Goal: Information Seeking & Learning: Learn about a topic

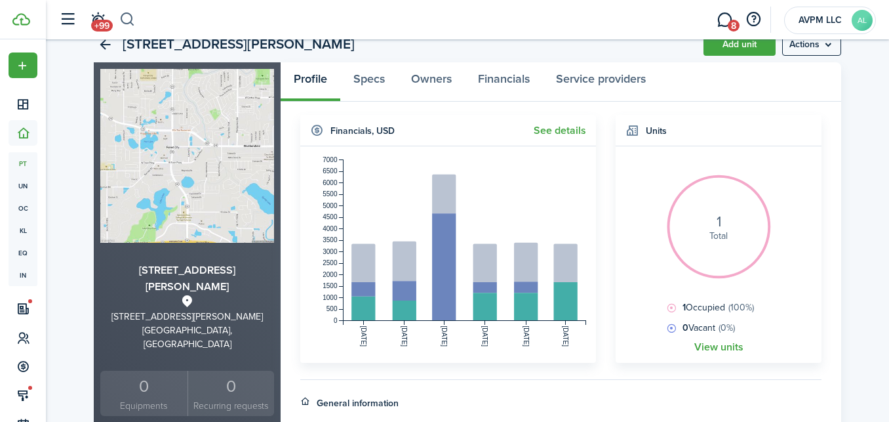
click at [127, 18] on button "button" at bounding box center [127, 20] width 16 height 22
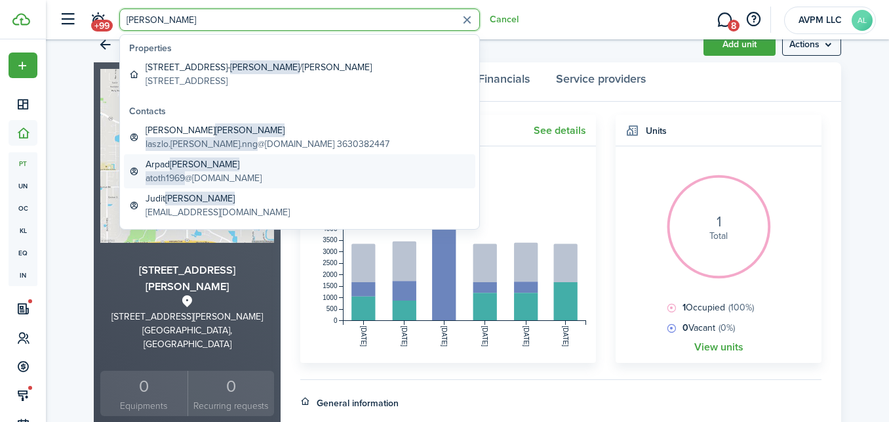
type input "[PERSON_NAME]"
click at [169, 169] on global-search-item-title "[PERSON_NAME]" at bounding box center [204, 164] width 116 height 14
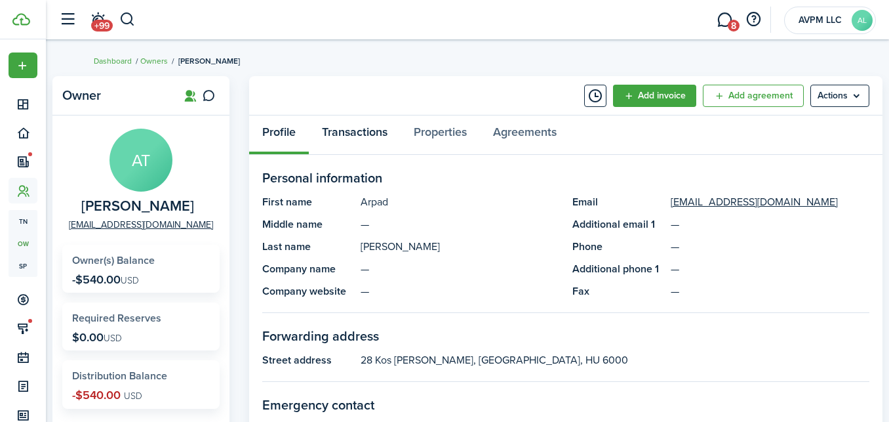
click at [361, 129] on link "Transactions" at bounding box center [355, 134] width 92 height 39
click at [361, 129] on div "Profile Transactions Properties Agreements" at bounding box center [566, 134] width 634 height 39
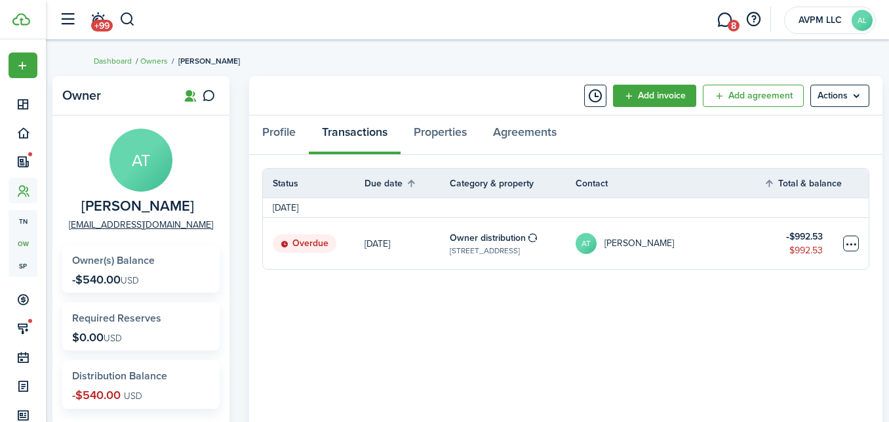
click at [849, 241] on table-menu-btn-icon at bounding box center [852, 243] width 16 height 16
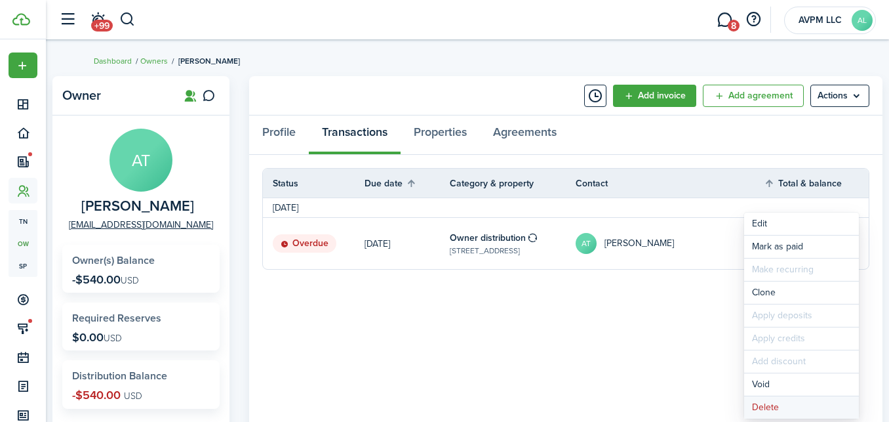
click at [793, 404] on button "Delete" at bounding box center [802, 407] width 115 height 22
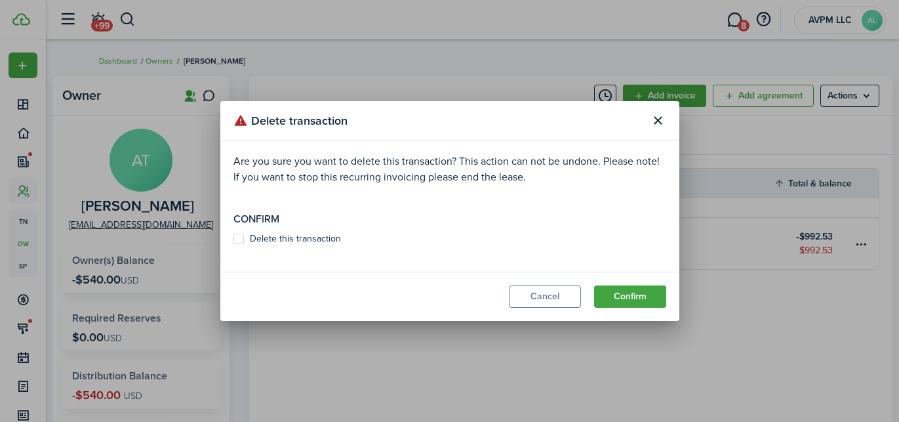
click at [298, 238] on label "Delete this transaction" at bounding box center [288, 239] width 108 height 10
click at [234, 239] on input "Delete this transaction" at bounding box center [233, 239] width 1 height 1
checkbox input "true"
click at [640, 294] on button "Confirm" at bounding box center [630, 296] width 72 height 22
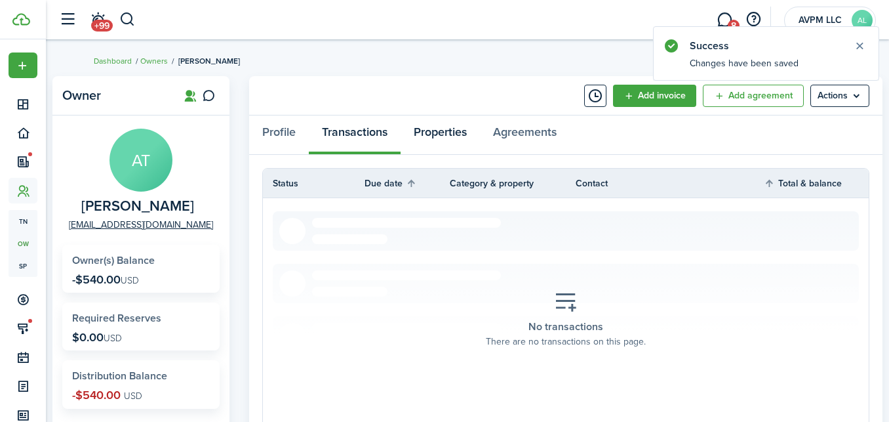
click at [441, 131] on link "Properties" at bounding box center [440, 134] width 79 height 39
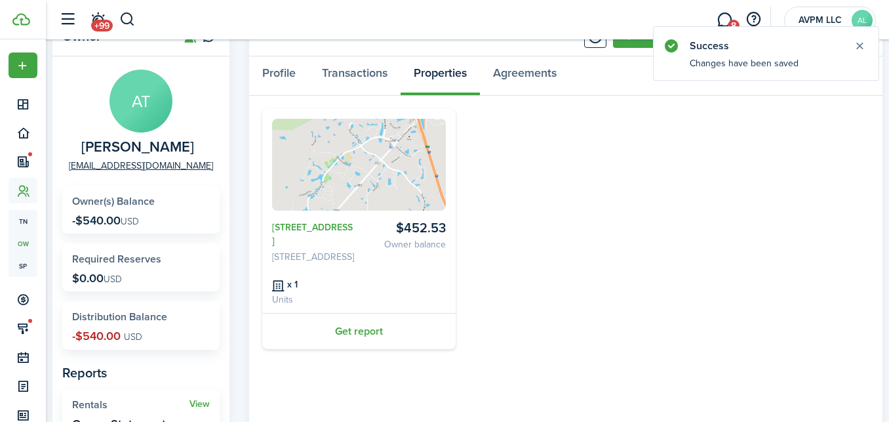
scroll to position [66, 0]
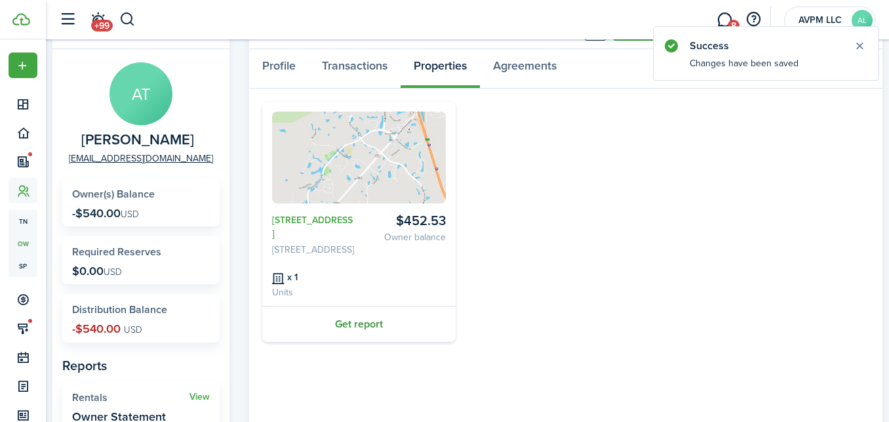
click at [358, 338] on link "Get report" at bounding box center [359, 324] width 194 height 36
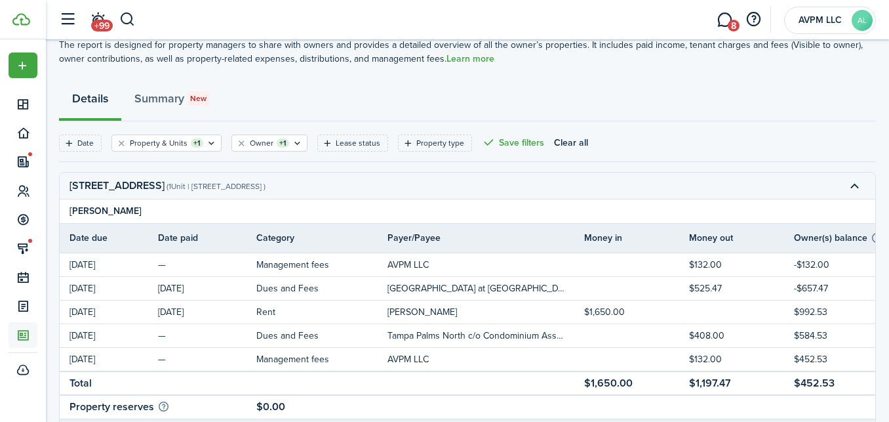
scroll to position [77, 0]
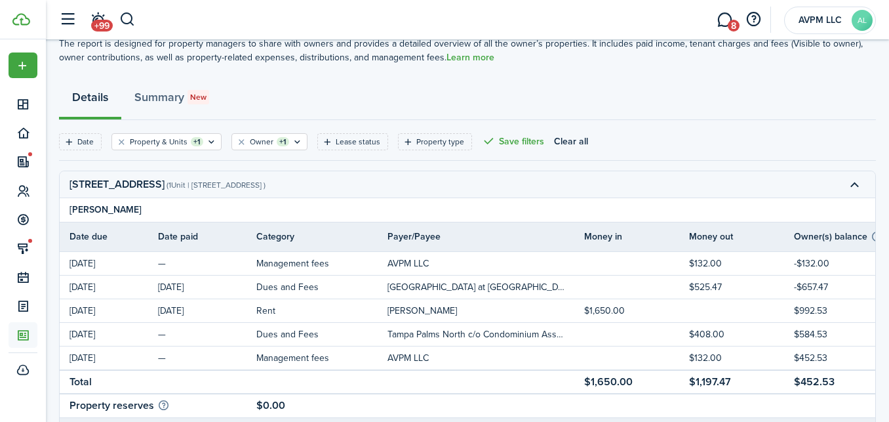
drag, startPoint x: 218, startPoint y: 184, endPoint x: 61, endPoint y: 181, distance: 156.8
click at [61, 181] on td "[STREET_ADDRESS] ( 1 Unit | [STREET_ADDRESS] )" at bounding box center [173, 184] width 226 height 20
copy report-preview-accordion-title "[STREET_ADDRESS]"
drag, startPoint x: 337, startPoint y: 186, endPoint x: 395, endPoint y: 189, distance: 58.4
click at [266, 189] on report-preview-accordion-description "( 1 Unit | [STREET_ADDRESS] )" at bounding box center [216, 185] width 99 height 12
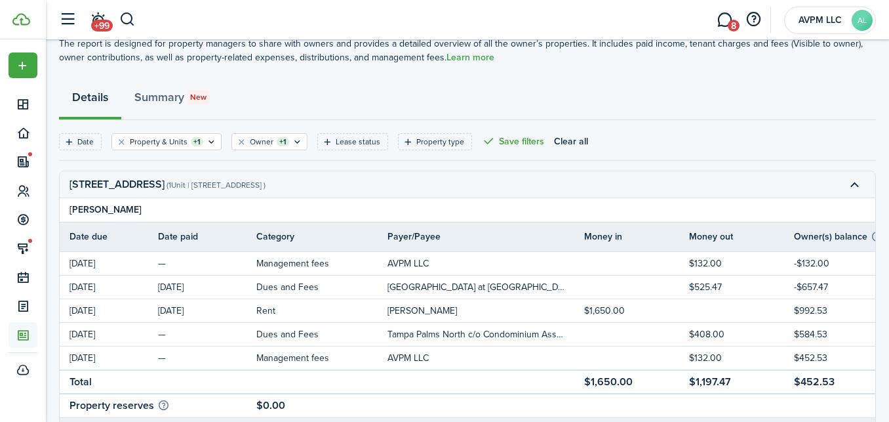
click at [266, 184] on report-preview-accordion-description "( 1 Unit | [STREET_ADDRESS] )" at bounding box center [216, 185] width 99 height 12
drag, startPoint x: 335, startPoint y: 184, endPoint x: 396, endPoint y: 187, distance: 61.1
click at [266, 187] on report-preview-accordion-description "( 1 Unit | [STREET_ADDRESS] )" at bounding box center [216, 185] width 99 height 12
copy report-preview-accordion-description "[GEOGRAPHIC_DATA], [GEOGRAPHIC_DATA], 33647,"
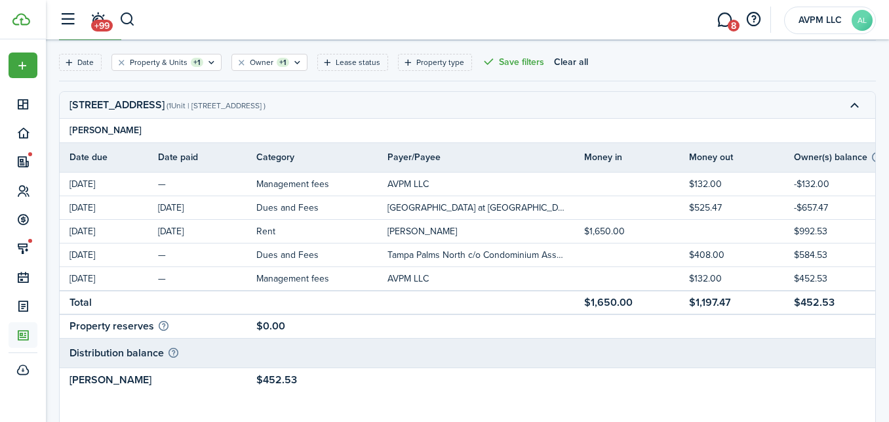
scroll to position [182, 0]
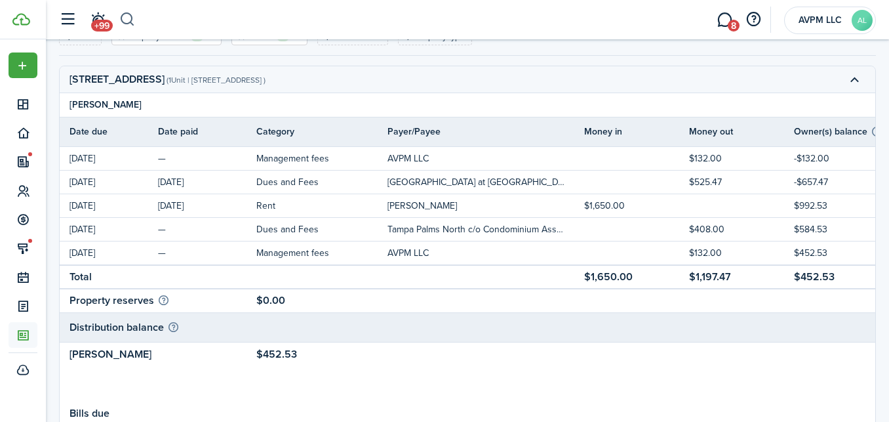
click at [128, 19] on button "button" at bounding box center [127, 20] width 16 height 22
click at [128, 19] on global-search at bounding box center [127, 20] width 16 height 22
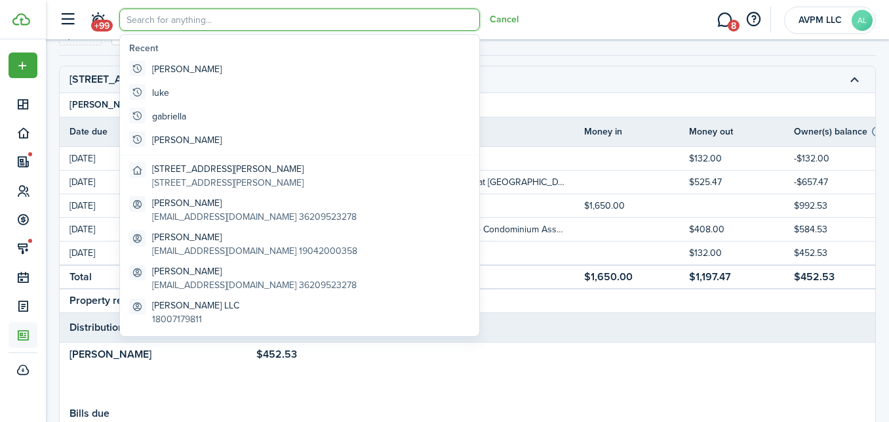
scroll to position [0, 0]
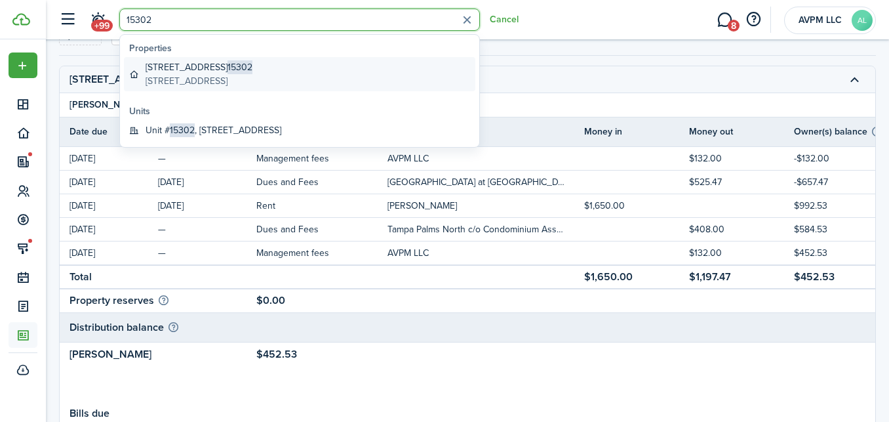
type input "15302"
click at [211, 68] on global-search-item-title "[STREET_ADDRESS]" at bounding box center [199, 67] width 107 height 14
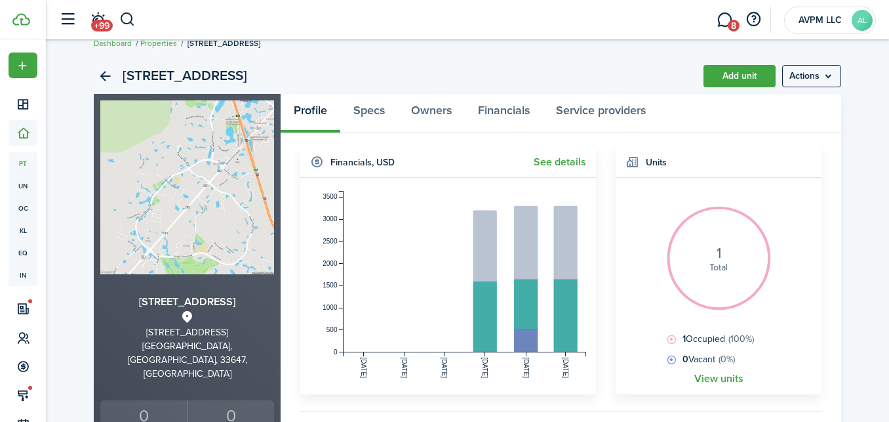
scroll to position [337, 0]
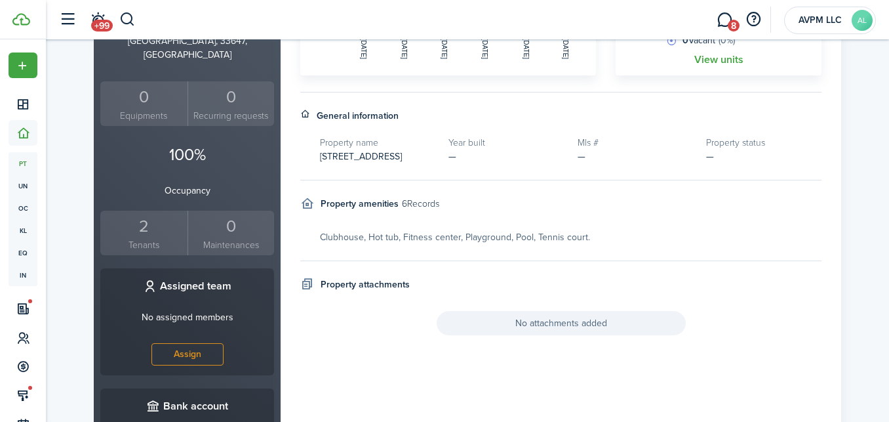
click at [144, 214] on div "2" at bounding box center [144, 226] width 81 height 25
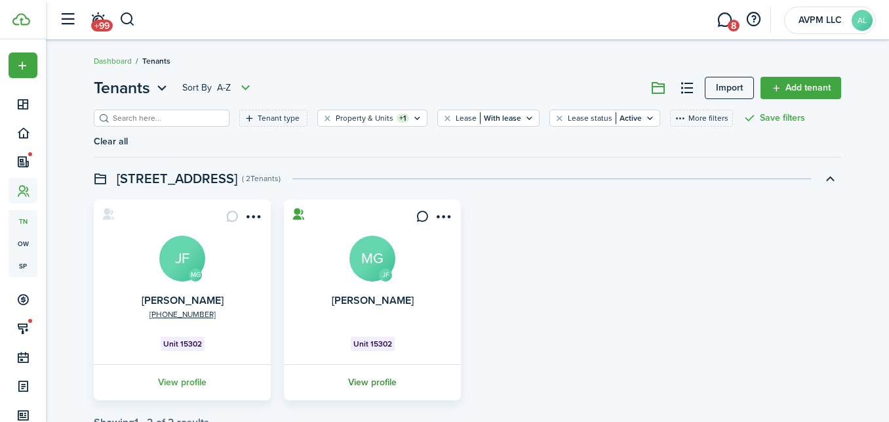
click at [375, 364] on link "View profile" at bounding box center [372, 382] width 181 height 36
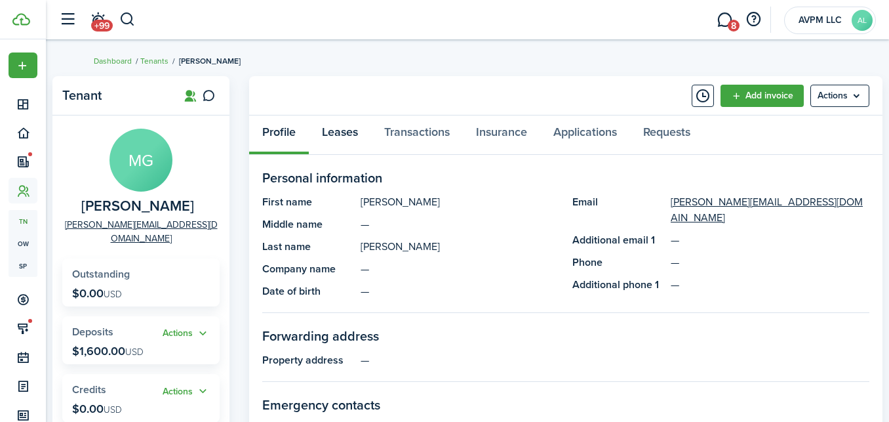
click at [344, 134] on link "Leases" at bounding box center [340, 134] width 62 height 39
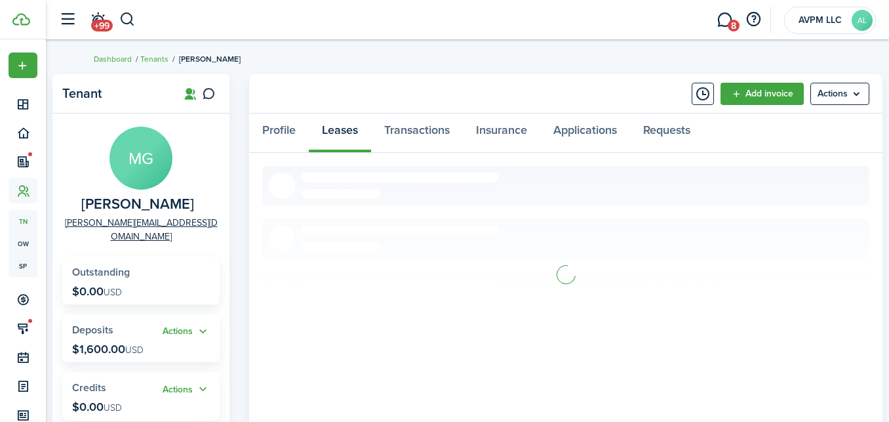
scroll to position [3, 0]
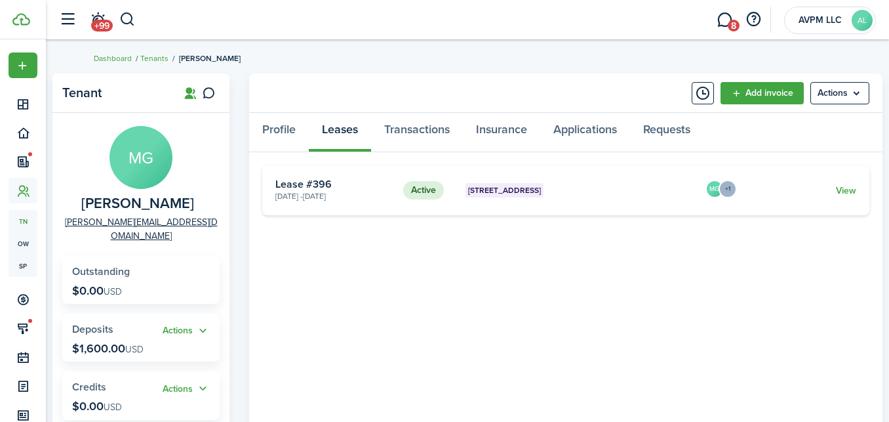
drag, startPoint x: 377, startPoint y: 196, endPoint x: 267, endPoint y: 195, distance: 110.2
click at [267, 195] on card "Active [STREET_ADDRESS] [DATE] - [DATE] Lease #396 MG +1 View" at bounding box center [565, 190] width 607 height 50
click at [409, 130] on link "Transactions" at bounding box center [417, 132] width 92 height 39
